Goal: Transaction & Acquisition: Book appointment/travel/reservation

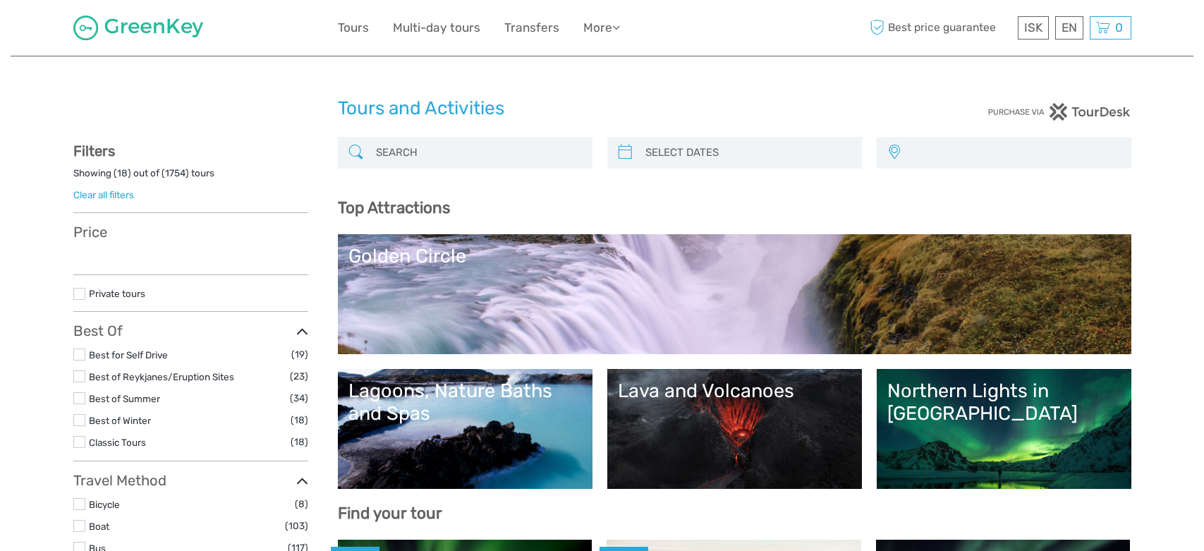
select select
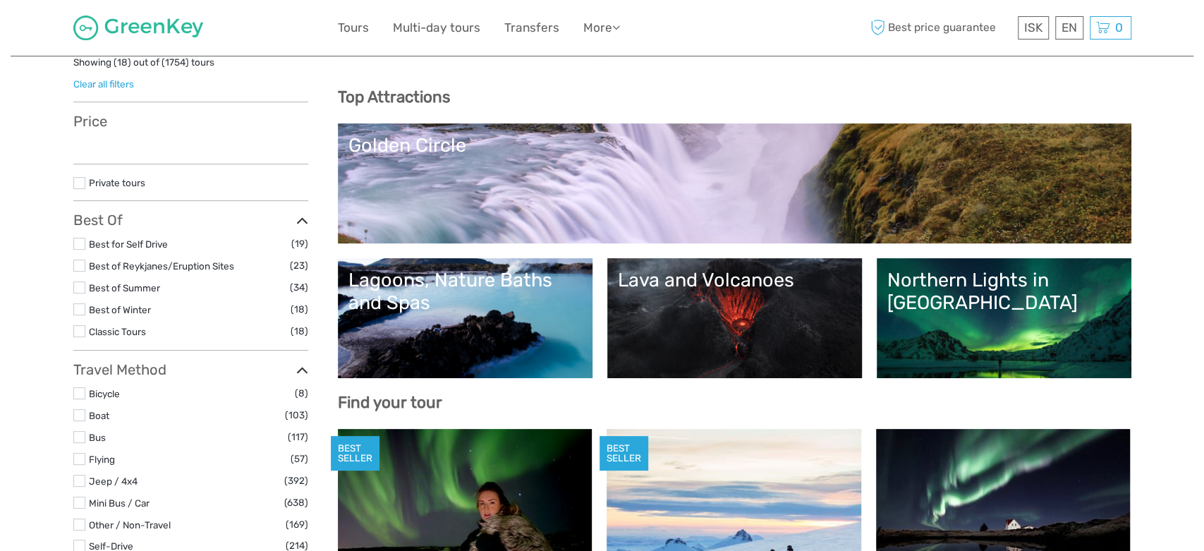
select select
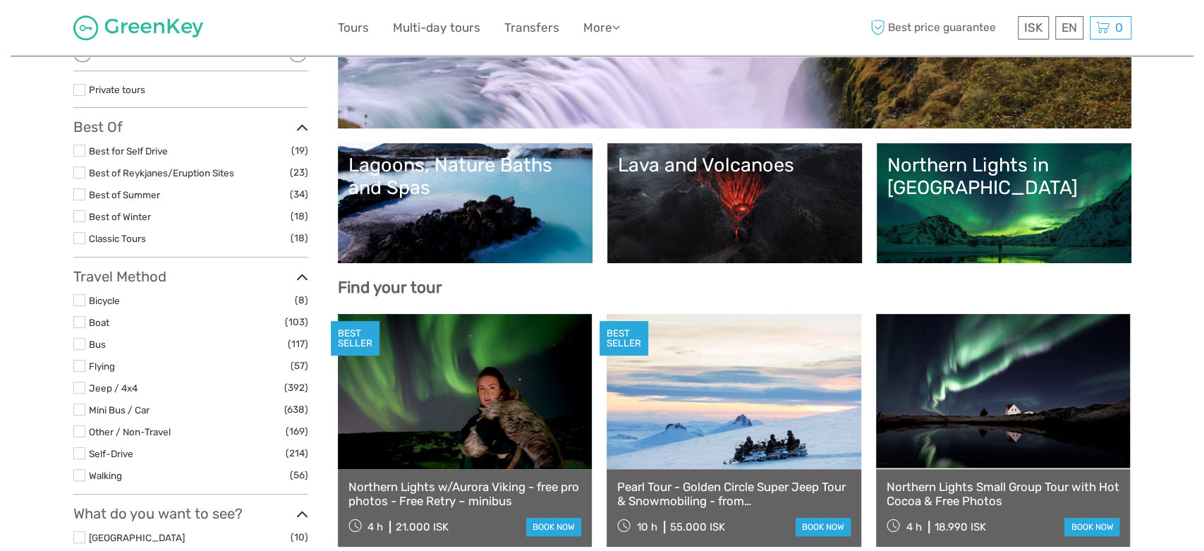
click at [444, 209] on link "Lagoons, Nature Baths and Spas" at bounding box center [464, 203] width 233 height 99
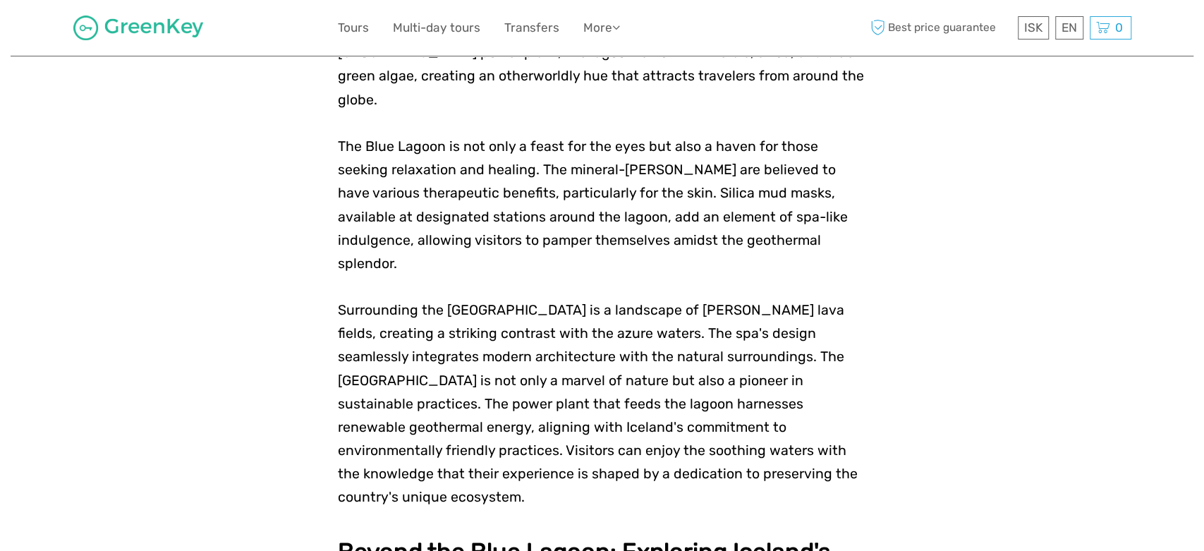
scroll to position [1767, 0]
